Goal: Task Accomplishment & Management: Manage account settings

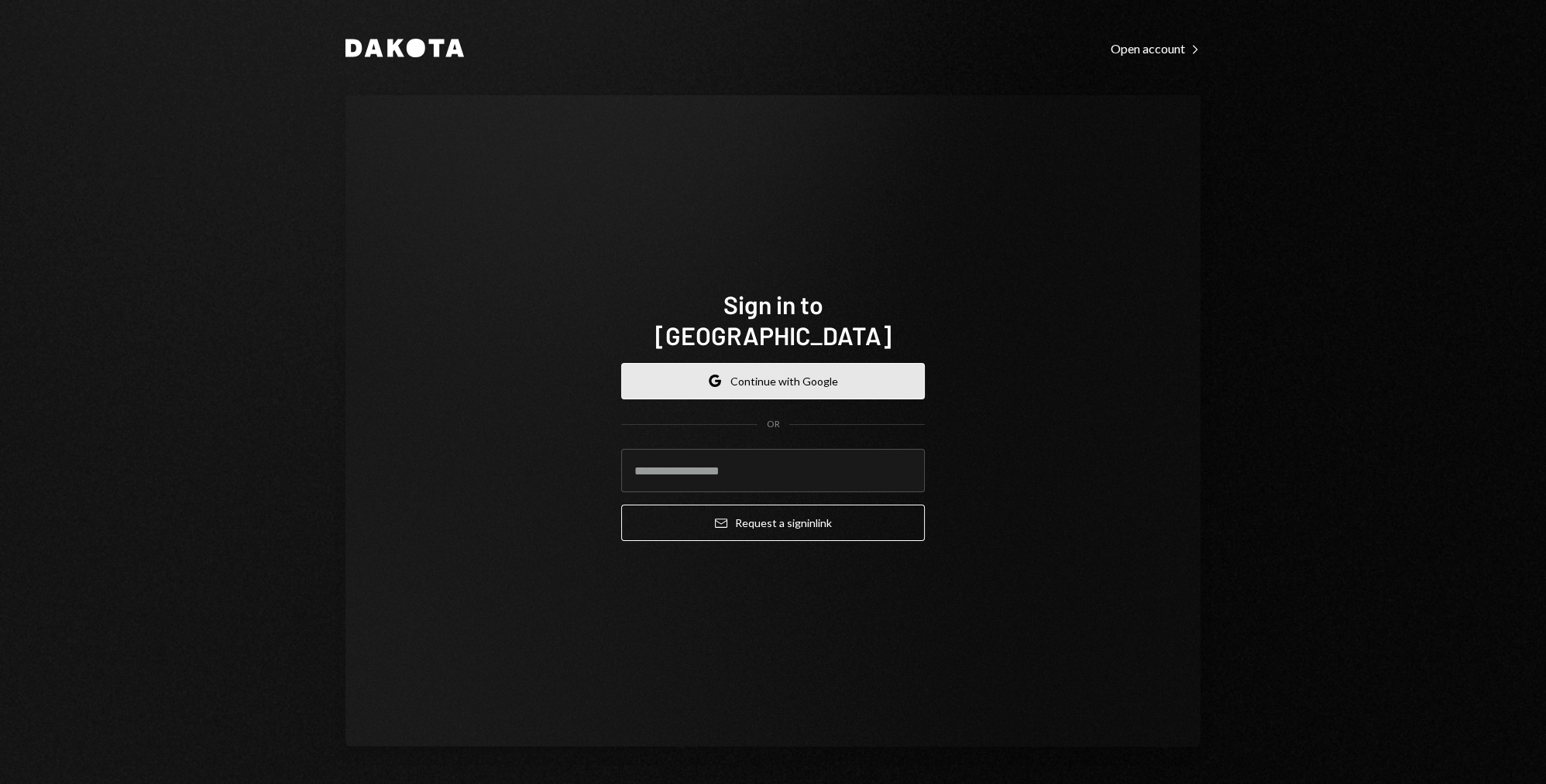
click at [798, 363] on button "Google Continue with Google" at bounding box center [773, 381] width 303 height 37
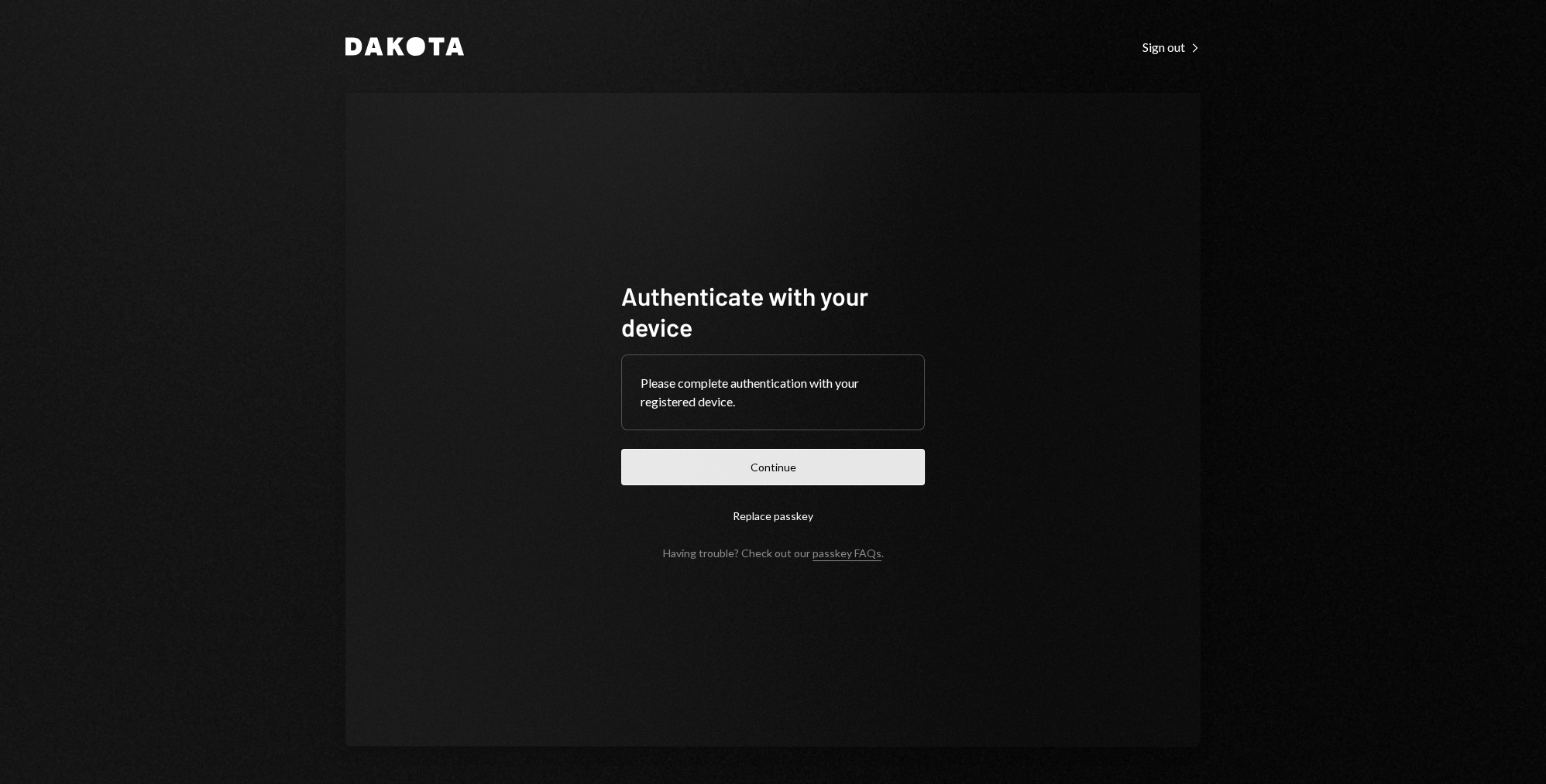
click at [806, 466] on button "Continue" at bounding box center [773, 467] width 303 height 37
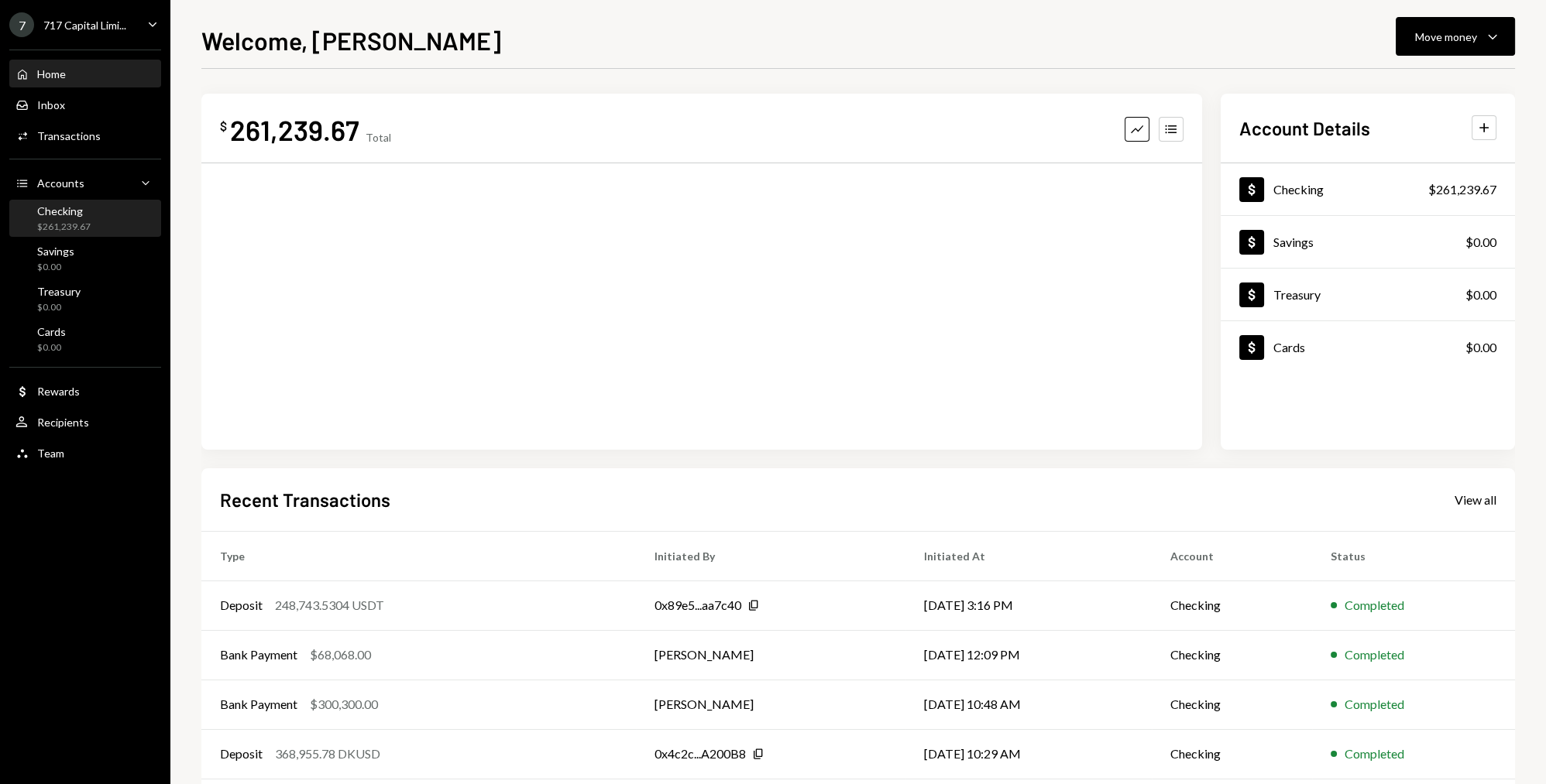
click at [105, 223] on div "Checking $261,239.67" at bounding box center [85, 219] width 139 height 29
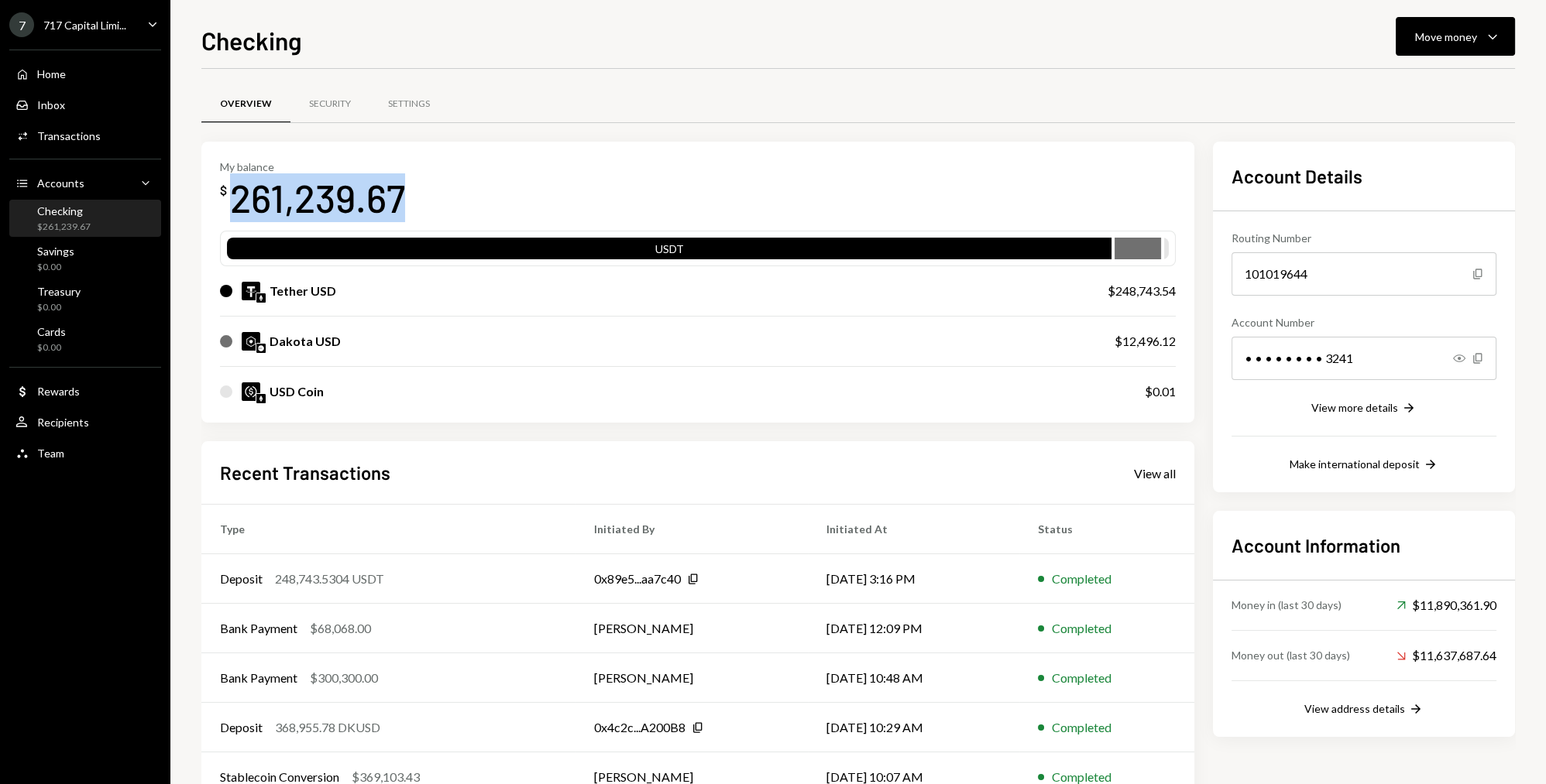
drag, startPoint x: 406, startPoint y: 208, endPoint x: 232, endPoint y: 198, distance: 174.3
click at [232, 198] on div "My balance $ 261,239.67" at bounding box center [698, 191] width 955 height 62
click at [220, 189] on div "$" at bounding box center [224, 190] width 7 height 15
drag, startPoint x: 220, startPoint y: 189, endPoint x: 396, endPoint y: 201, distance: 176.4
click at [396, 201] on div "$ 261,239.67" at bounding box center [312, 197] width 185 height 49
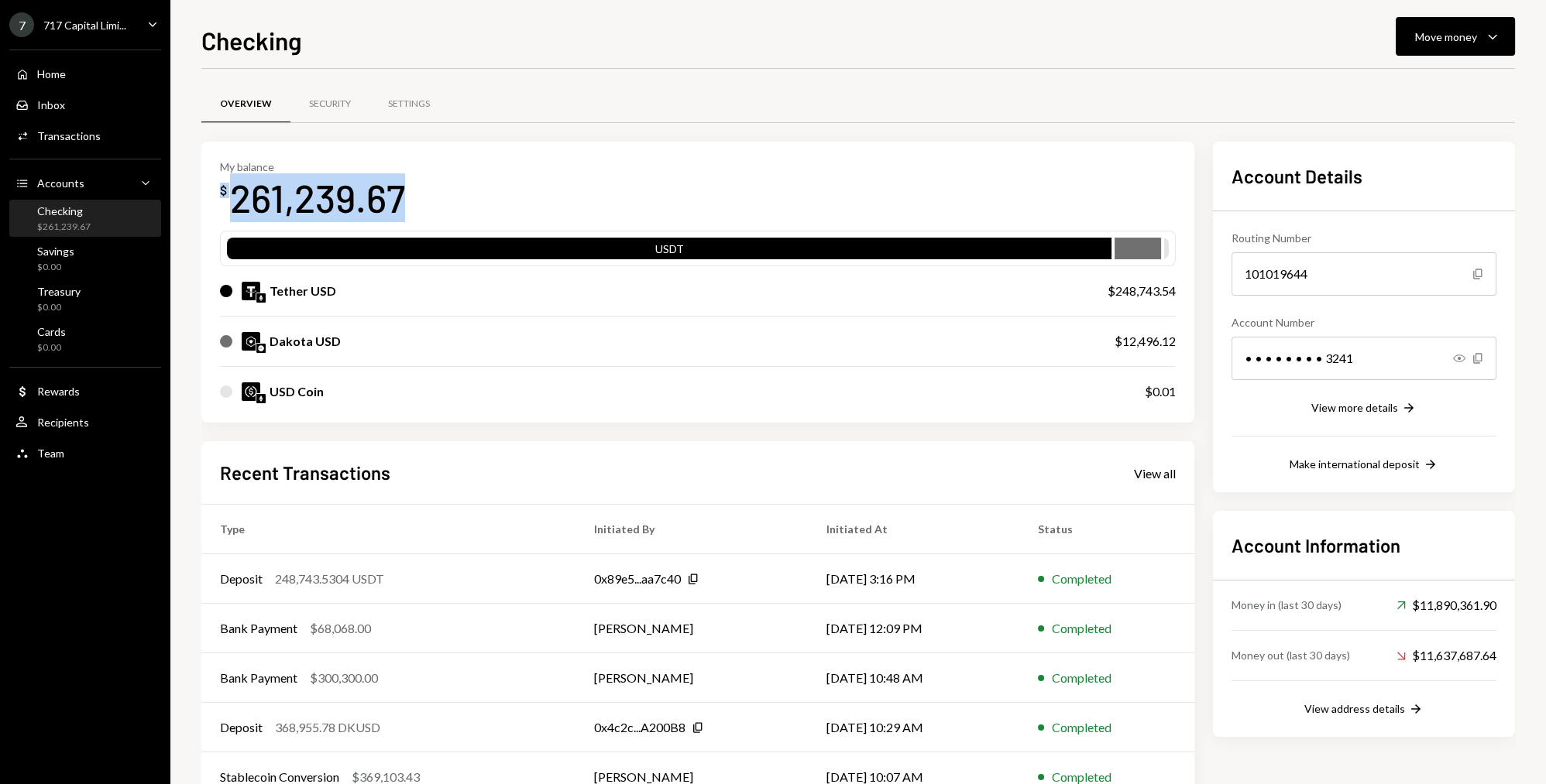
click at [396, 201] on div "261,239.67" at bounding box center [318, 197] width 175 height 49
drag, startPoint x: 403, startPoint y: 201, endPoint x: 214, endPoint y: 186, distance: 189.6
click at [214, 186] on div "My balance $ 261,239.67 USDT Tether USD $248,743.54 Dakota USD $12,496.12 USD C…" at bounding box center [698, 283] width 993 height 282
click at [220, 185] on div "$" at bounding box center [224, 190] width 7 height 15
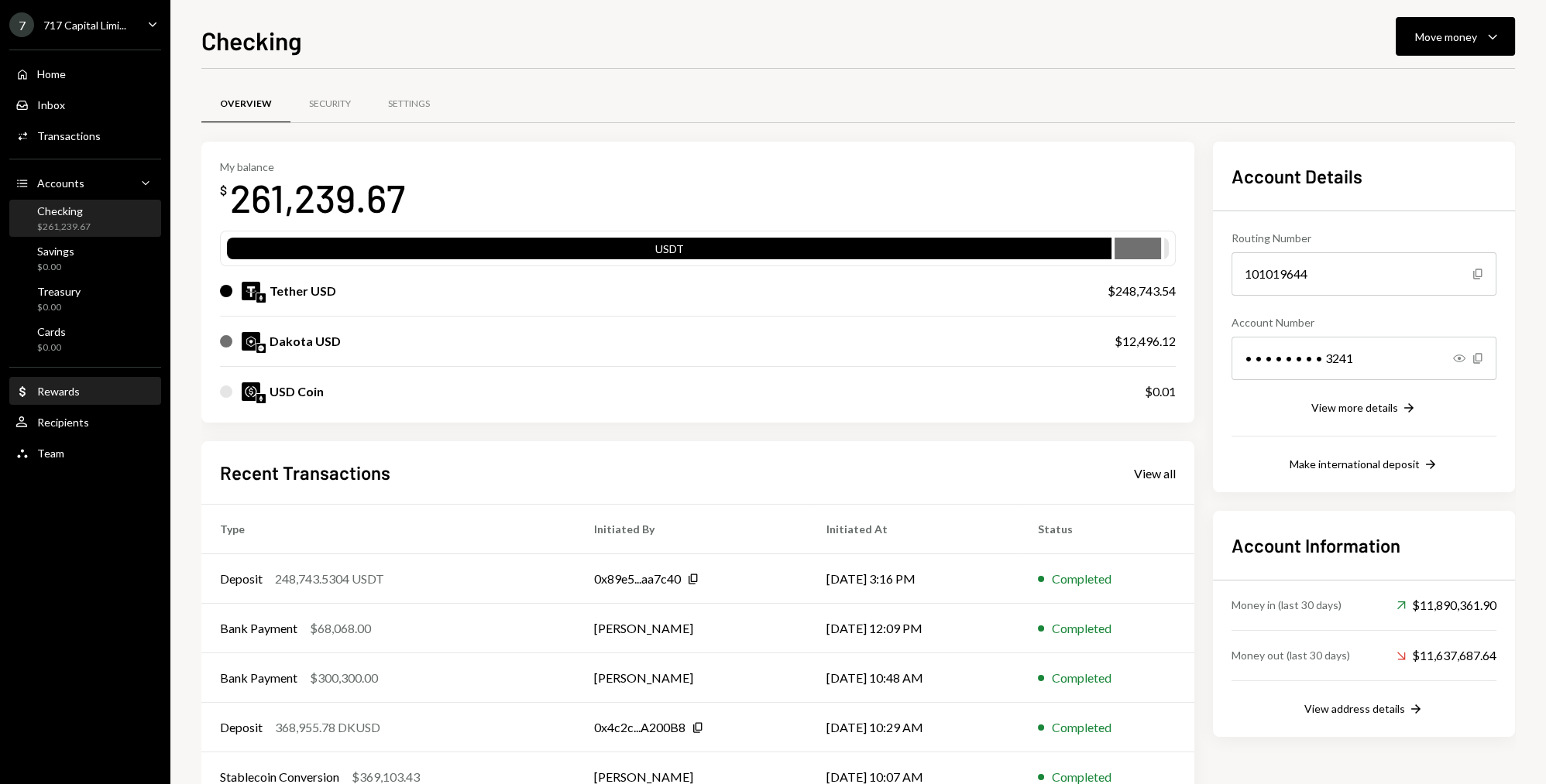
click at [95, 389] on div "Dollar Rewards" at bounding box center [85, 392] width 139 height 14
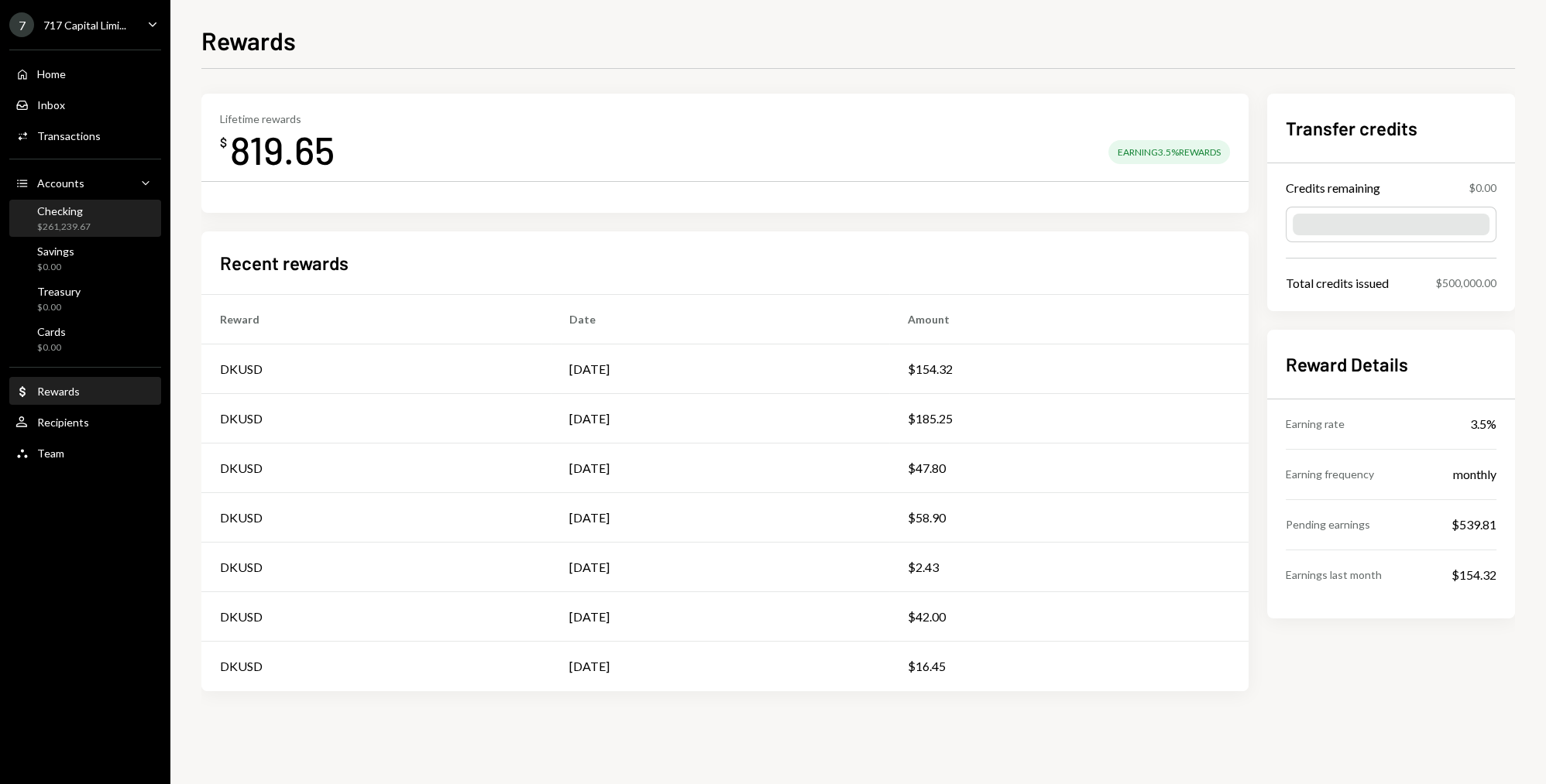
click at [85, 211] on div "Checking" at bounding box center [64, 210] width 54 height 13
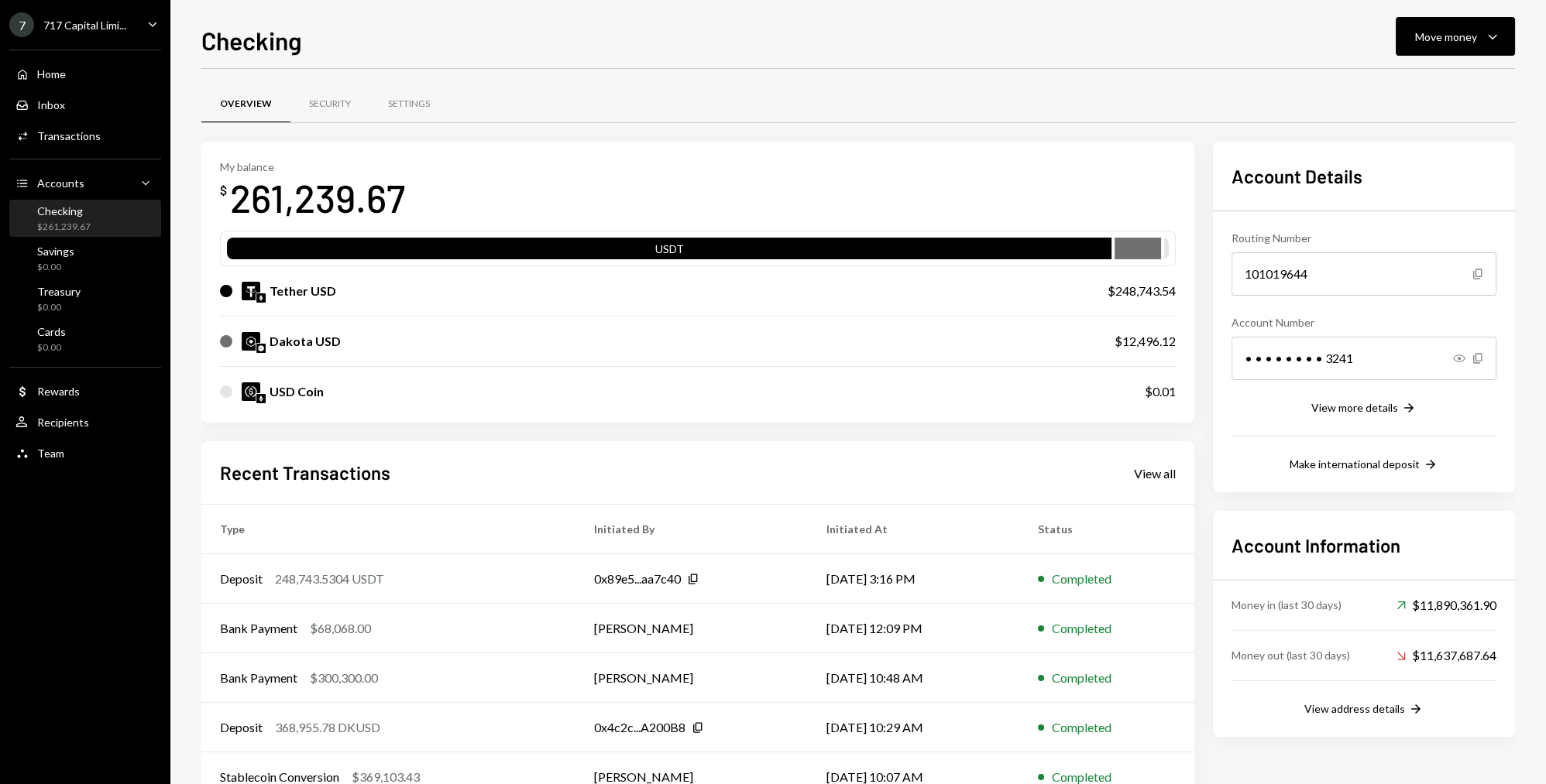
click at [730, 132] on div "Overview Security Settings" at bounding box center [858, 113] width 1313 height 57
click at [62, 388] on div "Rewards" at bounding box center [59, 391] width 43 height 13
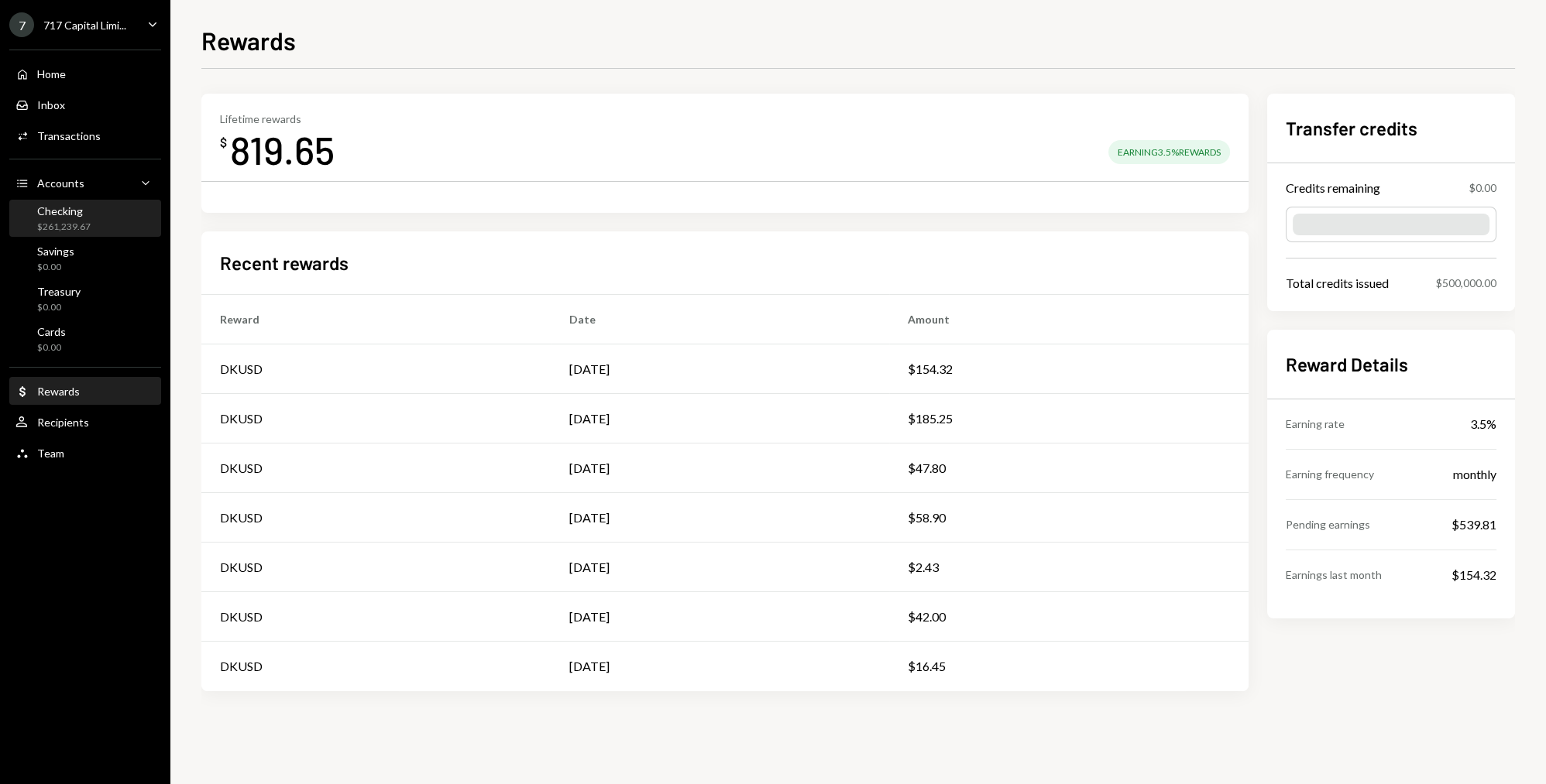
click at [99, 218] on div "Checking $261,239.67" at bounding box center [85, 219] width 139 height 29
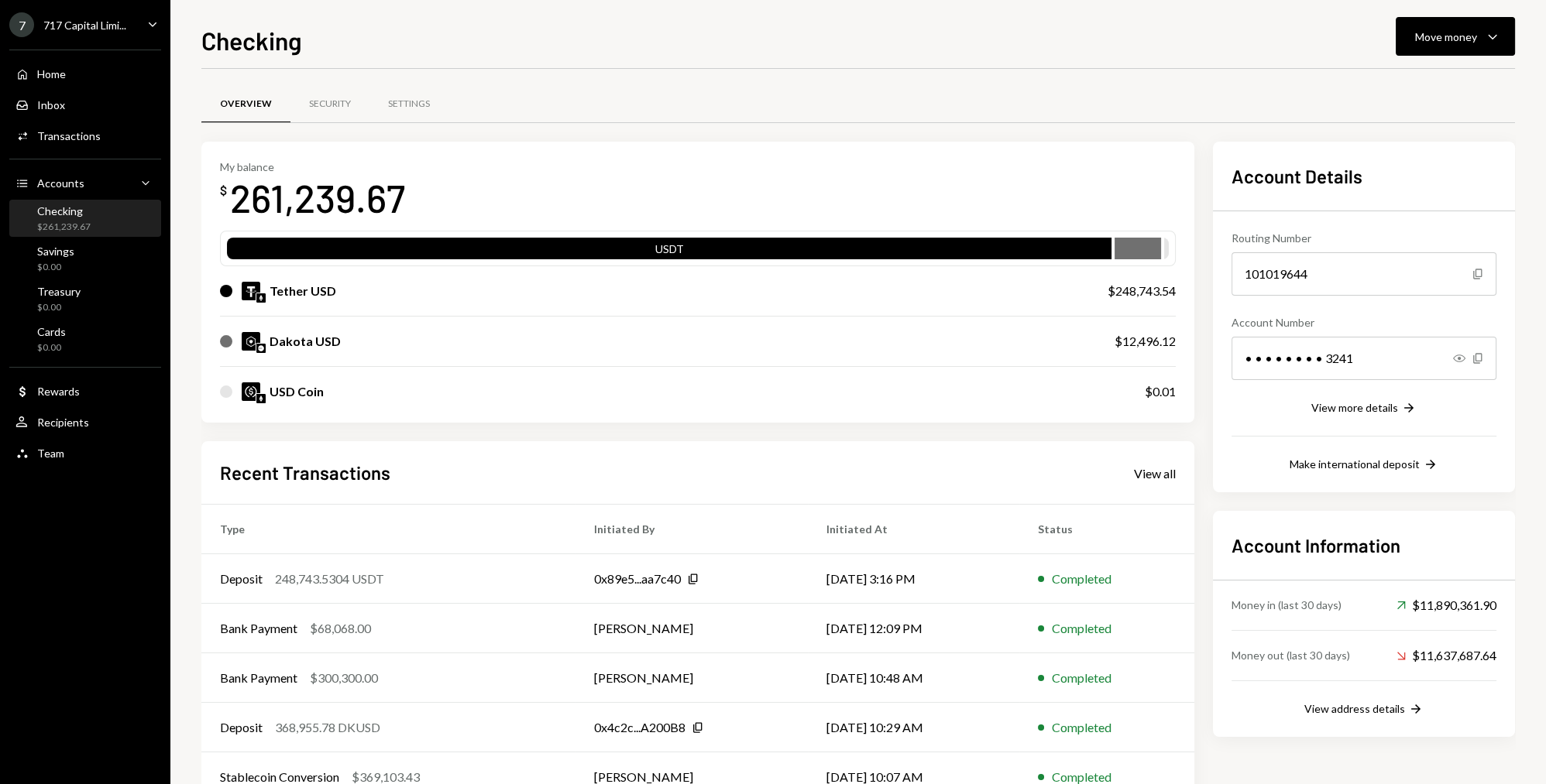
click at [627, 191] on div "My balance $ 261,239.67" at bounding box center [698, 191] width 955 height 62
drag, startPoint x: 404, startPoint y: 198, endPoint x: 232, endPoint y: 202, distance: 172.0
click at [232, 202] on div "My balance $ 261,239.67" at bounding box center [698, 191] width 955 height 62
click at [229, 202] on div "$ 261,239.67" at bounding box center [312, 197] width 185 height 49
click at [219, 191] on div "My balance $ 261,239.67 USDT Tether USD $248,743.54 Dakota USD $12,496.12 USD C…" at bounding box center [698, 283] width 993 height 282
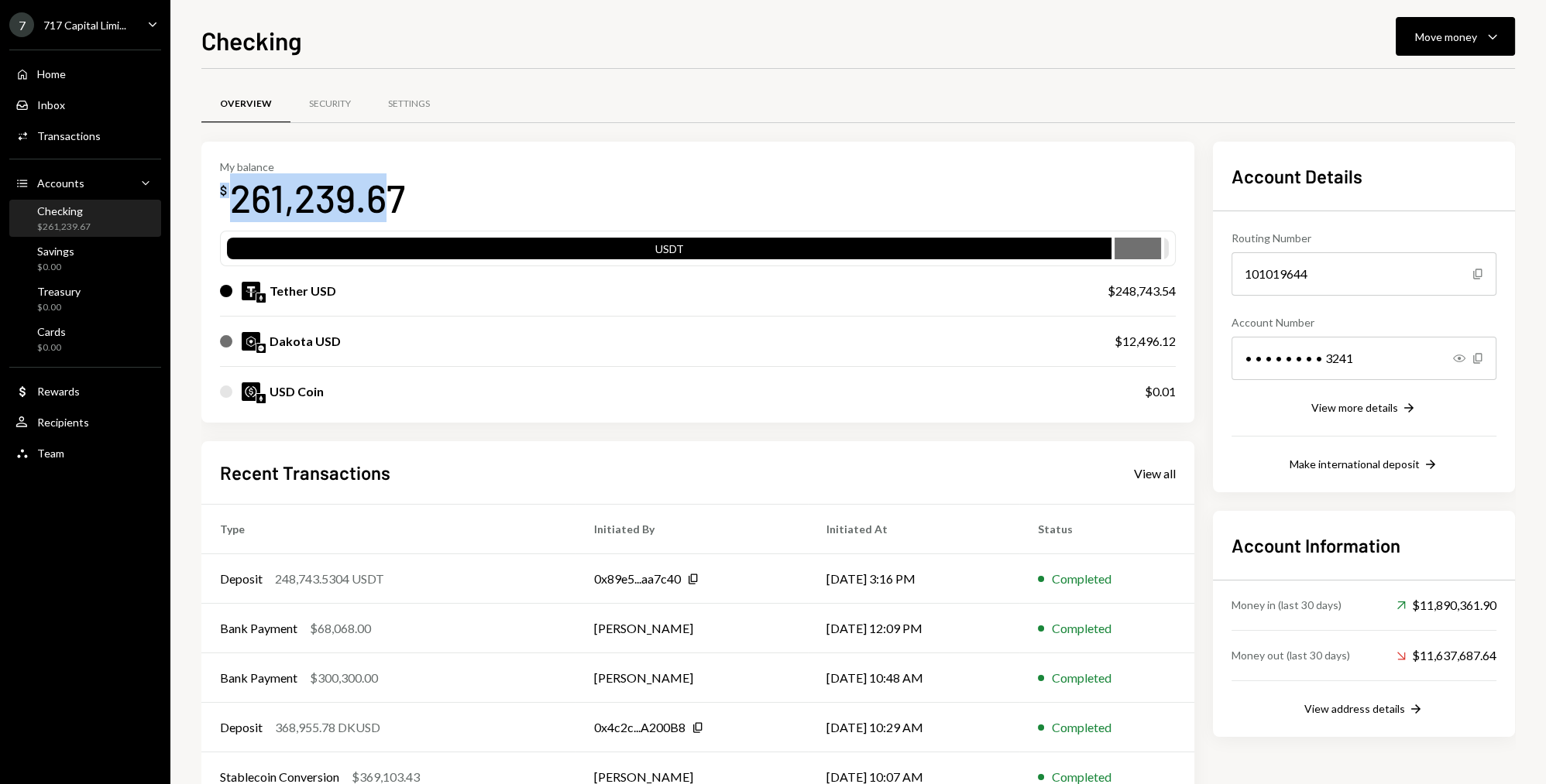
drag, startPoint x: 220, startPoint y: 190, endPoint x: 395, endPoint y: 199, distance: 175.2
click at [395, 199] on div "$ 261,239.67" at bounding box center [312, 197] width 185 height 49
click at [402, 201] on div "261,239.67" at bounding box center [318, 197] width 175 height 49
drag, startPoint x: 403, startPoint y: 201, endPoint x: 217, endPoint y: 190, distance: 186.3
click at [217, 190] on div "My balance $ 261,239.67 USDT Tether USD $248,743.54 Dakota USD $12,496.12 USD C…" at bounding box center [698, 283] width 993 height 282
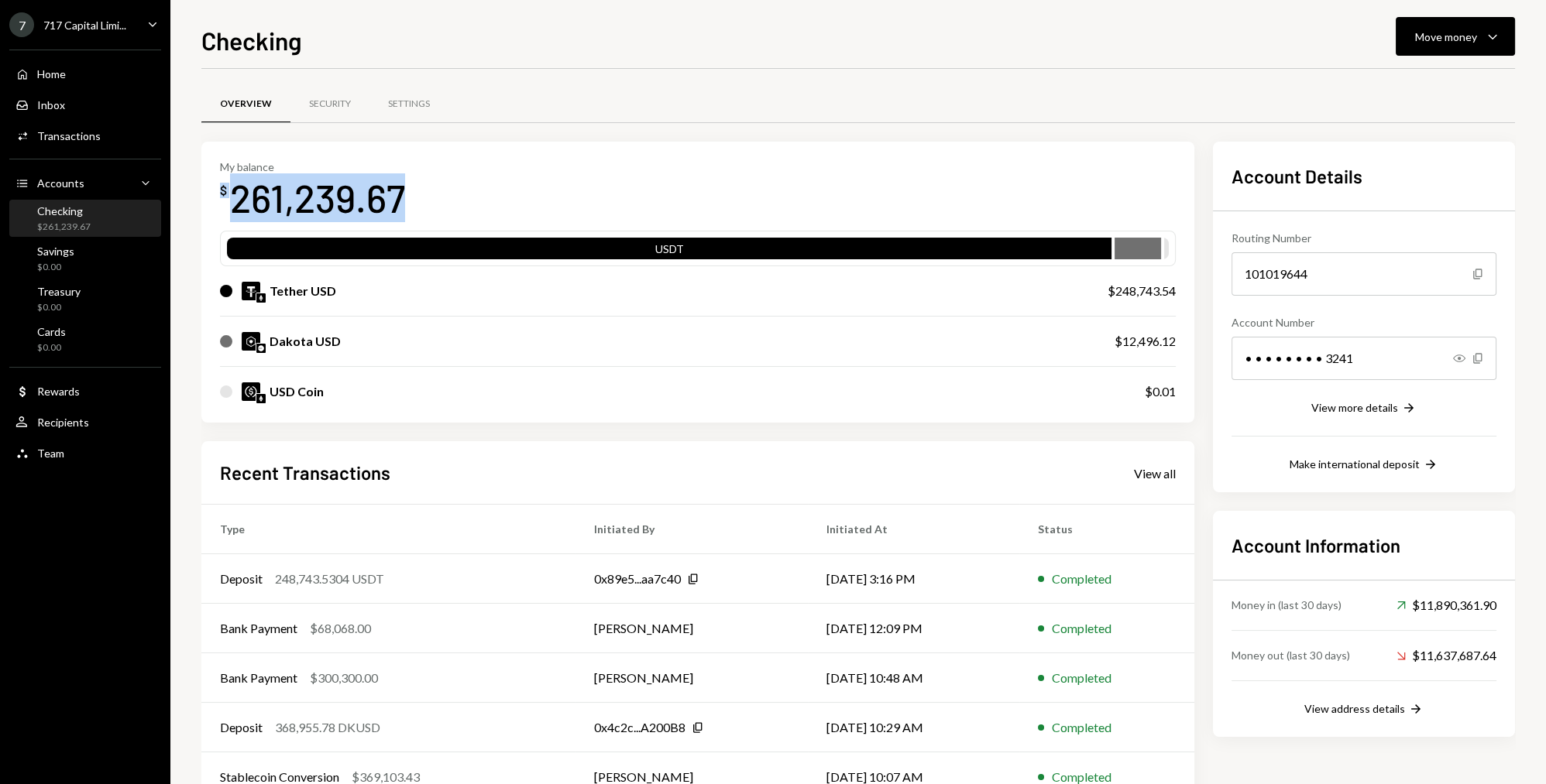
click at [220, 188] on div "$" at bounding box center [224, 190] width 7 height 15
drag, startPoint x: 220, startPoint y: 188, endPoint x: 397, endPoint y: 202, distance: 177.6
click at [397, 202] on div "$ 261,239.67" at bounding box center [312, 197] width 185 height 49
click at [397, 202] on div "261,239.67" at bounding box center [318, 197] width 175 height 49
drag, startPoint x: 384, startPoint y: 198, endPoint x: 219, endPoint y: 196, distance: 165.0
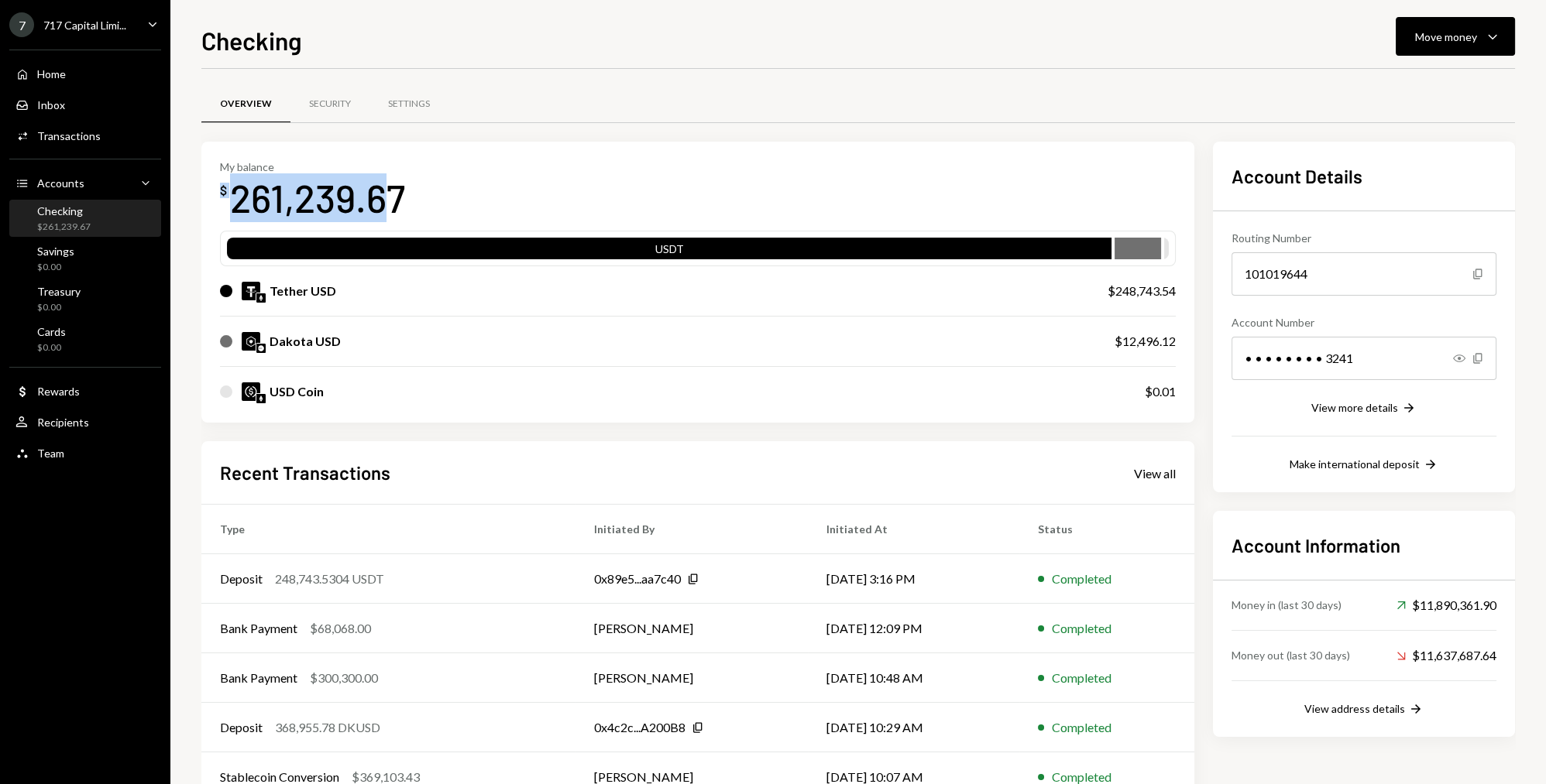
click at [219, 196] on div "My balance $ 261,239.67 USDT Tether USD $248,743.54 Dakota USD $12,496.12 USD C…" at bounding box center [698, 283] width 993 height 282
click at [223, 193] on div "$" at bounding box center [224, 190] width 7 height 15
drag, startPoint x: 222, startPoint y: 190, endPoint x: 432, endPoint y: 206, distance: 210.6
click at [432, 206] on div "My balance $ 261,239.67" at bounding box center [698, 191] width 955 height 62
click at [385, 197] on div "261,239.67" at bounding box center [318, 197] width 175 height 49
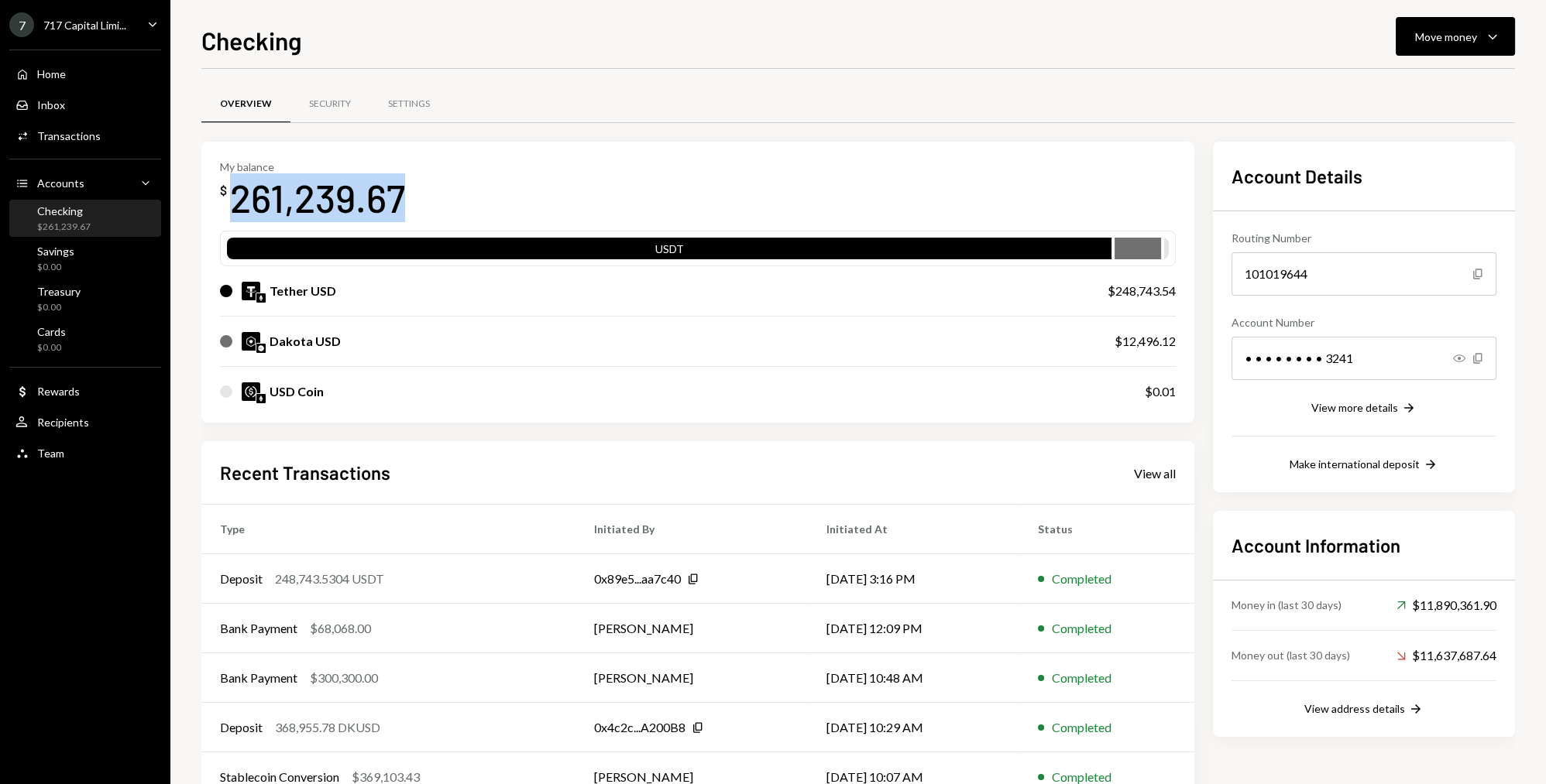
drag, startPoint x: 405, startPoint y: 196, endPoint x: 226, endPoint y: 193, distance: 179.0
click at [226, 193] on div "$ 261,239.67" at bounding box center [312, 197] width 185 height 49
click at [220, 194] on div "$" at bounding box center [224, 190] width 7 height 15
click at [1212, 38] on div "Checking Move money Caret Down" at bounding box center [858, 38] width 1313 height 34
click at [988, 41] on div "Checking Move money Caret Down" at bounding box center [858, 38] width 1313 height 34
